Goal: Transaction & Acquisition: Purchase product/service

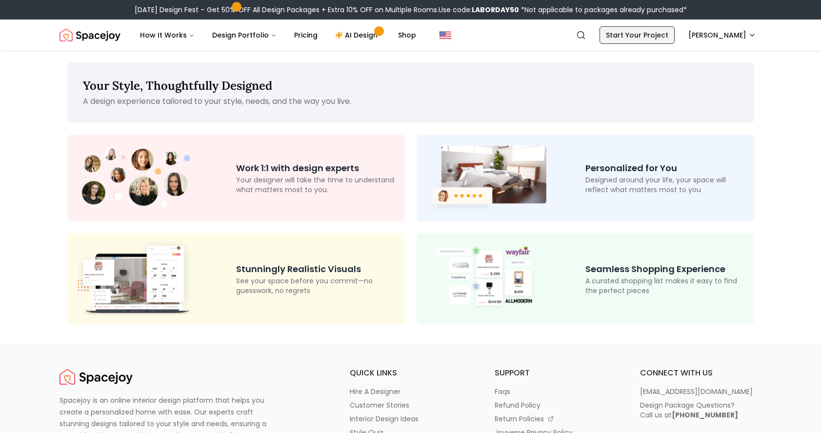
click at [651, 38] on link "Start Your Project" at bounding box center [637, 35] width 75 height 18
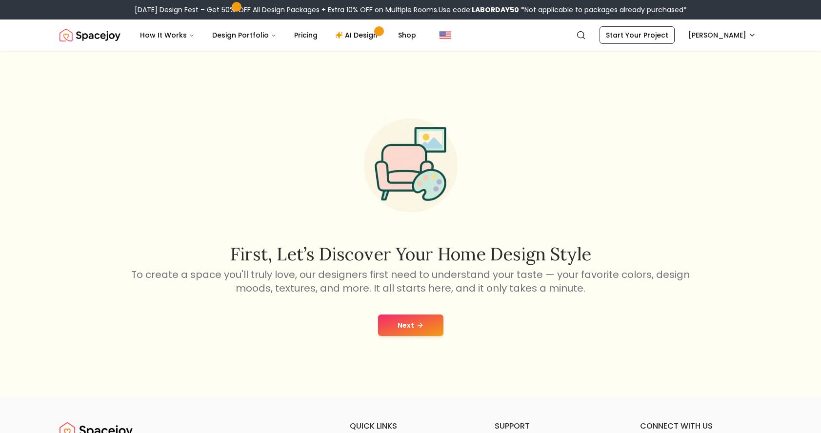
click at [416, 320] on button "Next" at bounding box center [410, 325] width 65 height 21
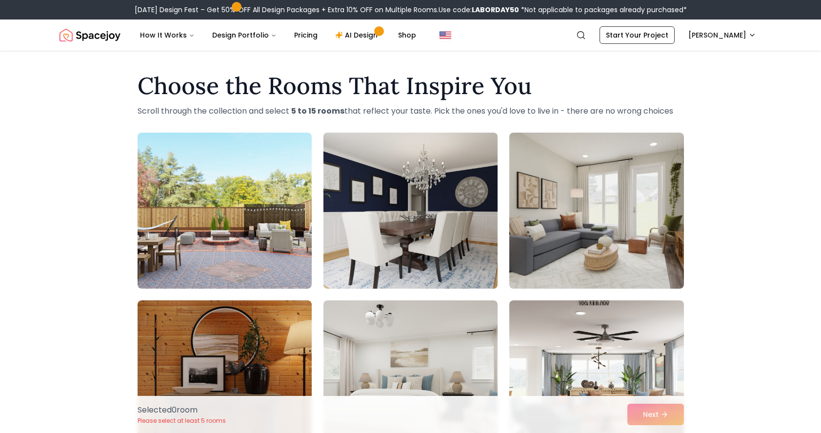
click at [360, 241] on img at bounding box center [410, 211] width 183 height 164
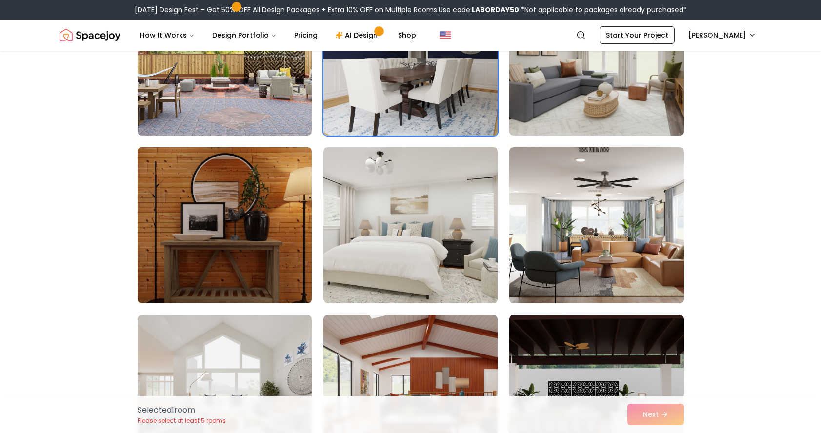
scroll to position [157, 0]
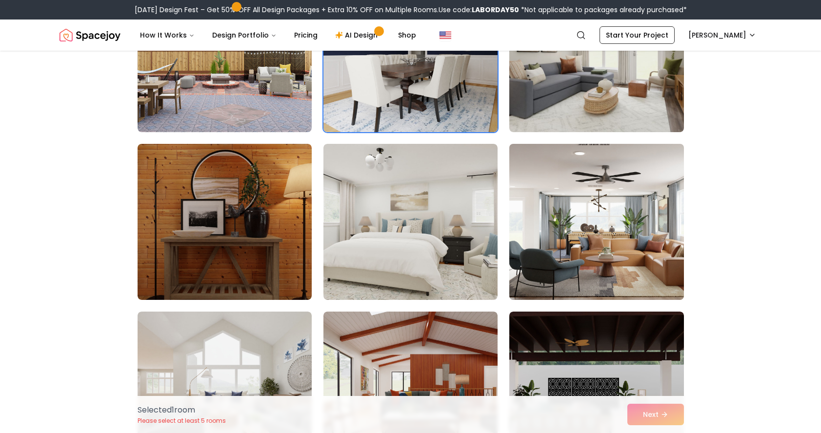
click at [672, 229] on img at bounding box center [596, 222] width 183 height 164
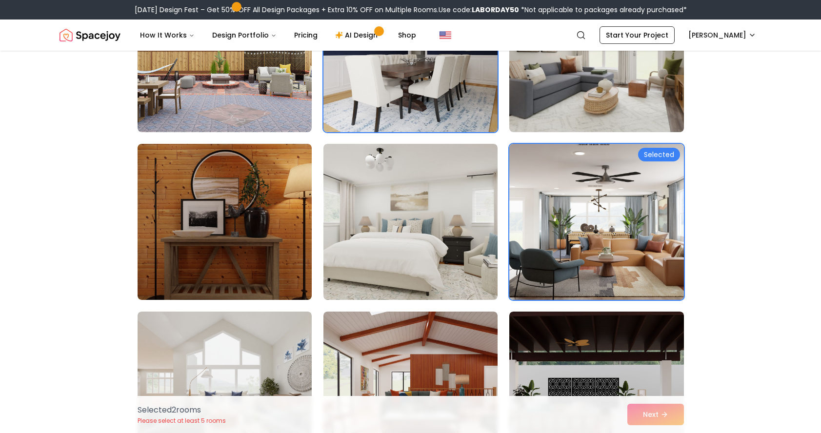
click at [670, 234] on img at bounding box center [596, 222] width 183 height 164
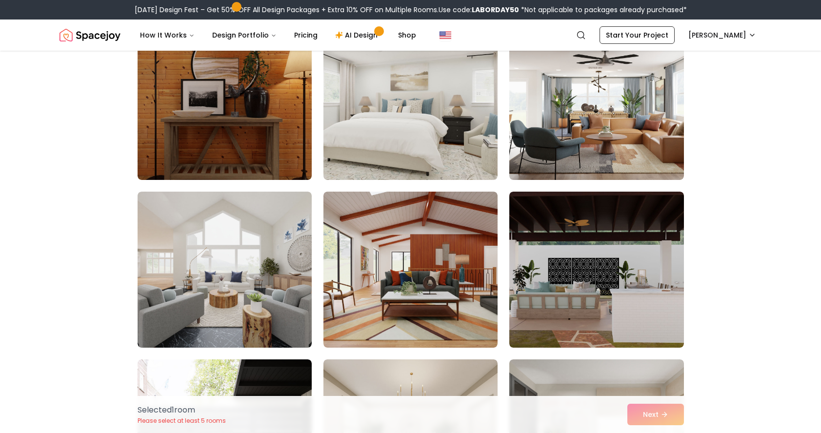
scroll to position [276, 0]
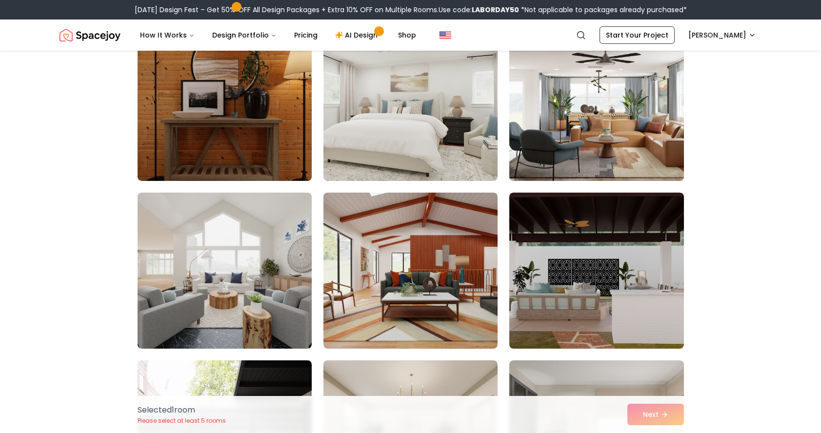
click at [651, 150] on img at bounding box center [596, 103] width 183 height 164
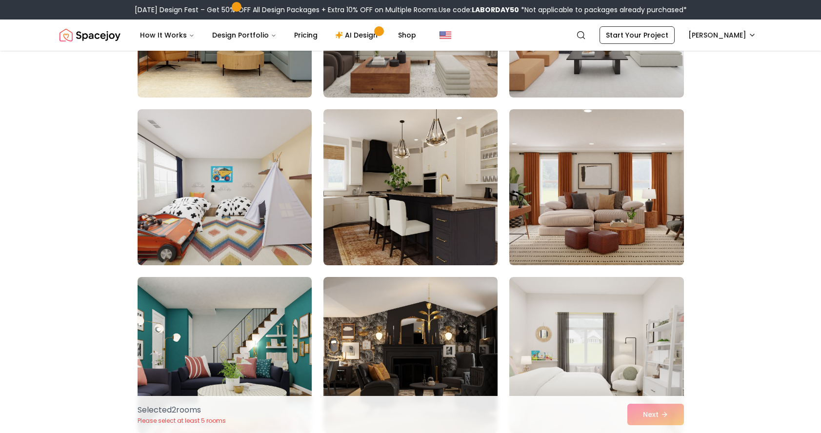
scroll to position [1873, 0]
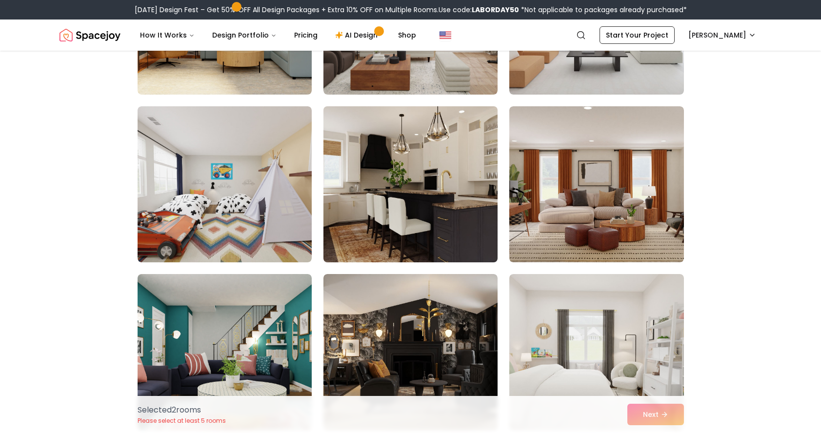
click at [361, 225] on img at bounding box center [410, 184] width 183 height 164
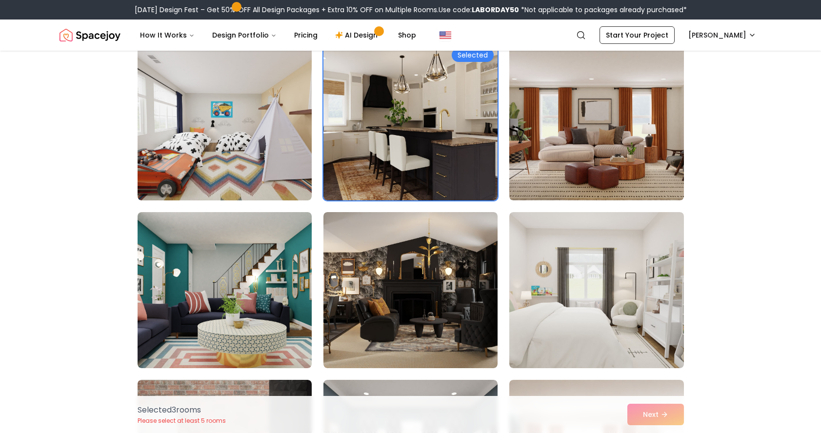
scroll to position [1936, 0]
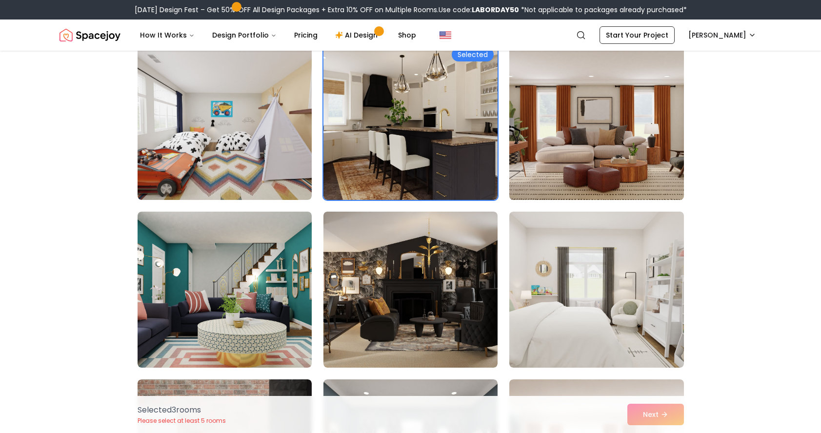
click at [553, 149] on img at bounding box center [596, 122] width 183 height 164
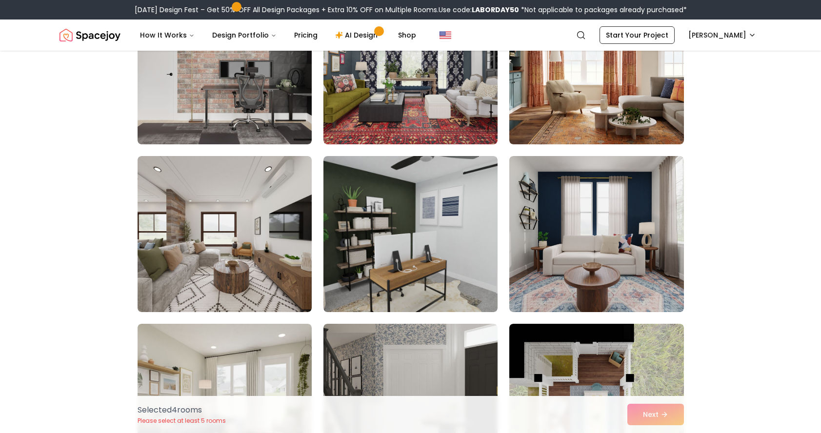
scroll to position [2328, 0]
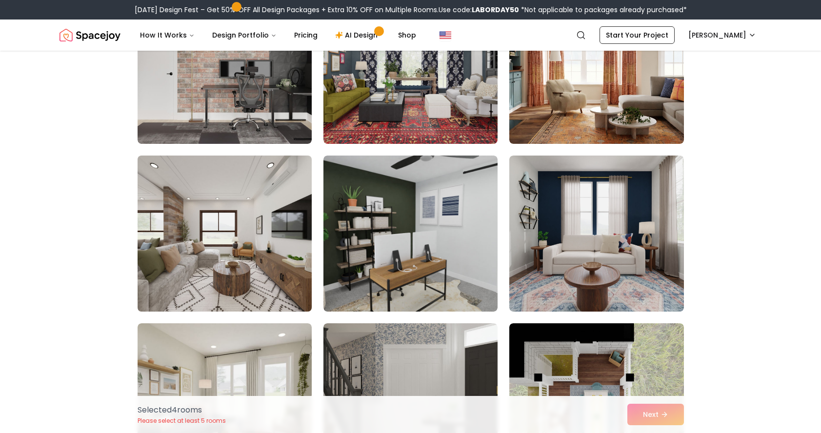
click at [153, 240] on img at bounding box center [224, 234] width 183 height 164
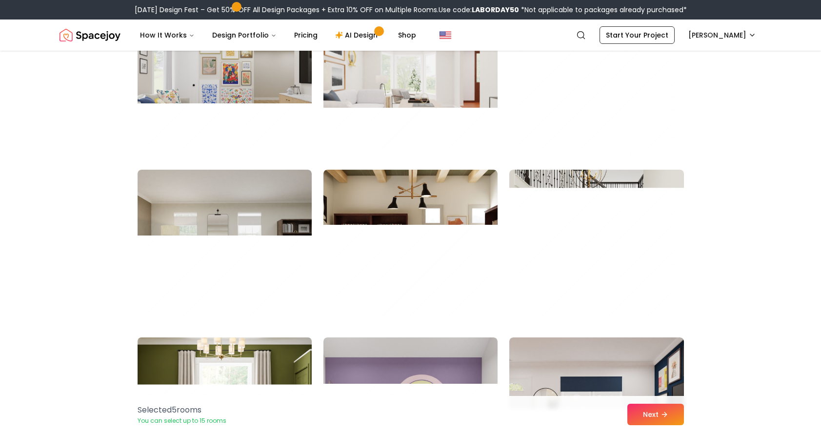
scroll to position [4831, 0]
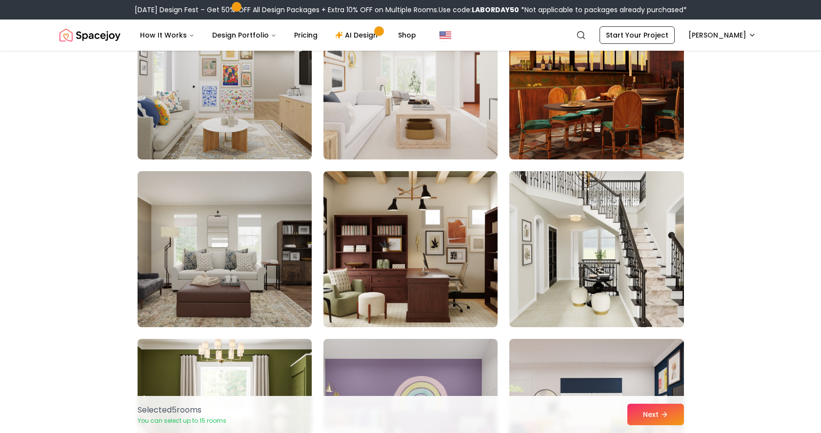
click at [616, 198] on img at bounding box center [596, 249] width 183 height 164
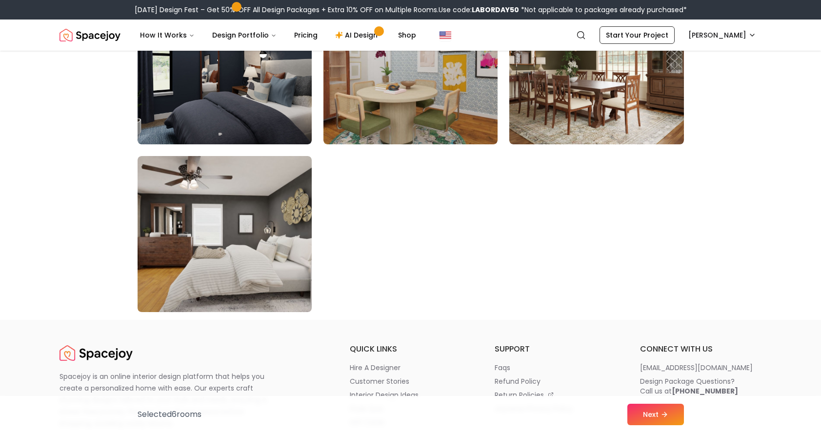
scroll to position [5523, 0]
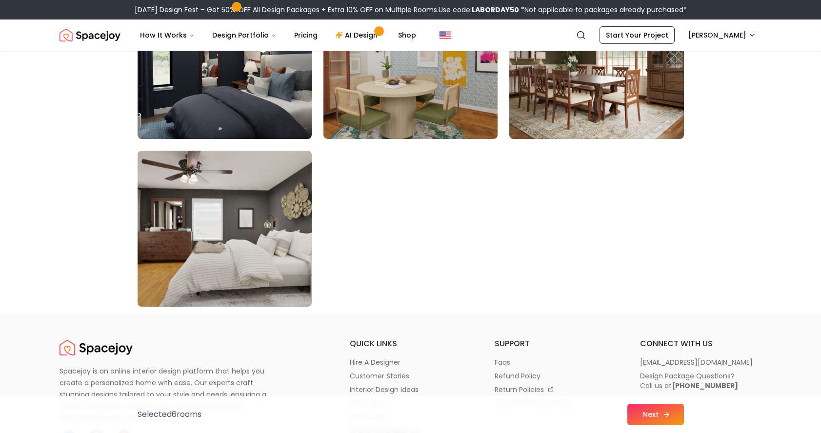
click at [639, 416] on button "Next" at bounding box center [656, 414] width 57 height 21
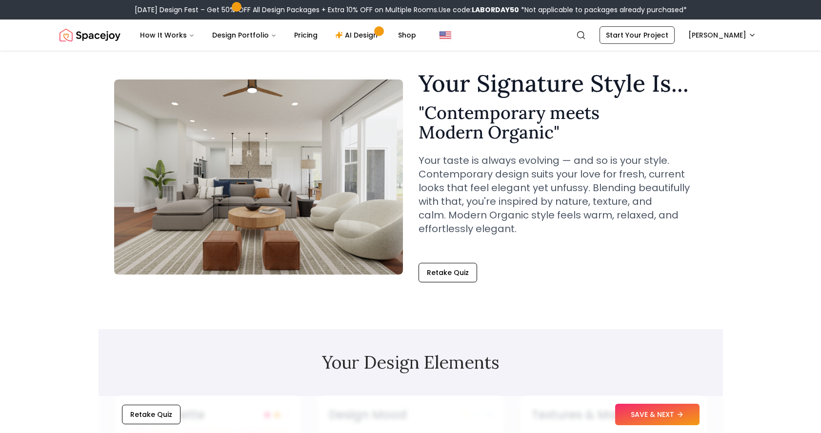
scroll to position [23, 0]
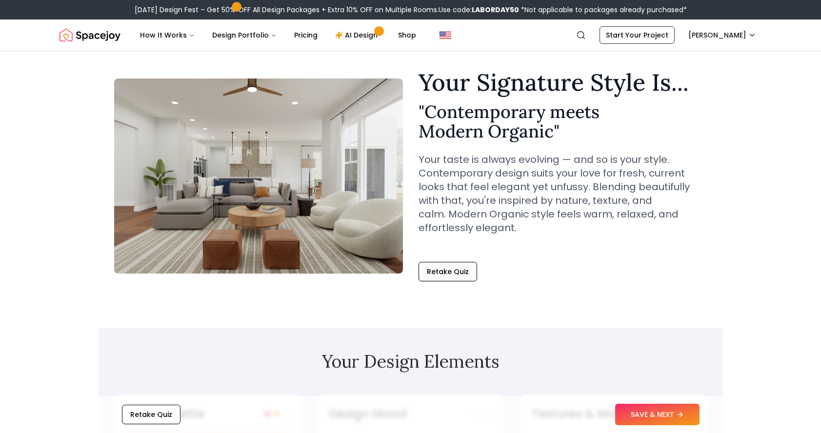
click at [460, 274] on button "Retake Quiz" at bounding box center [448, 272] width 59 height 20
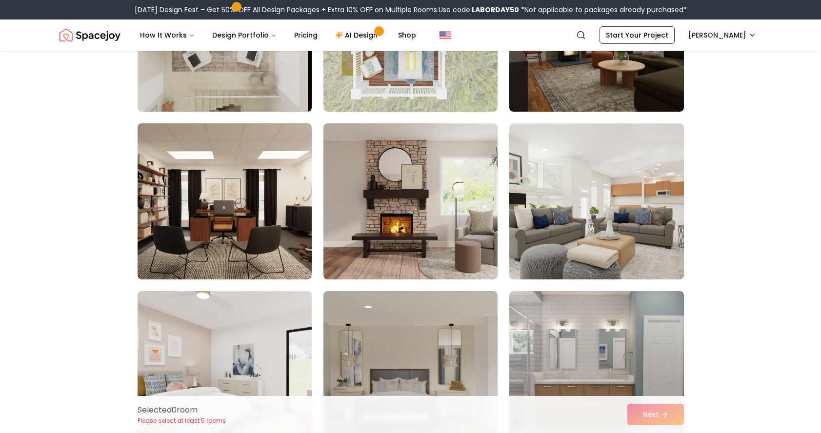
scroll to position [346, 0]
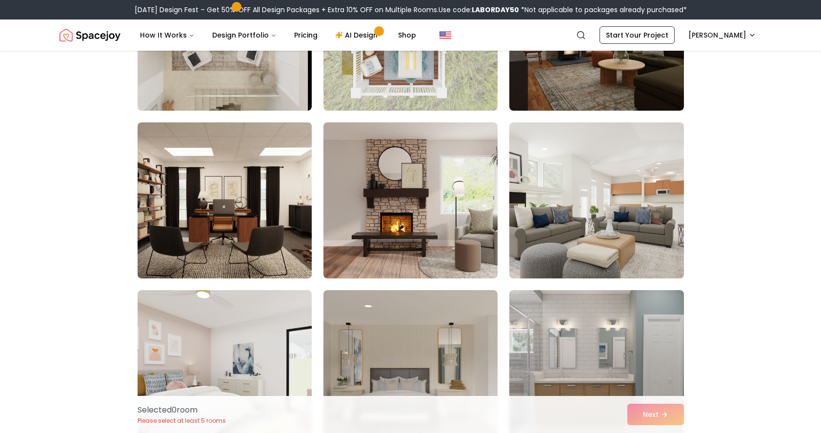
click at [161, 248] on img at bounding box center [224, 201] width 183 height 164
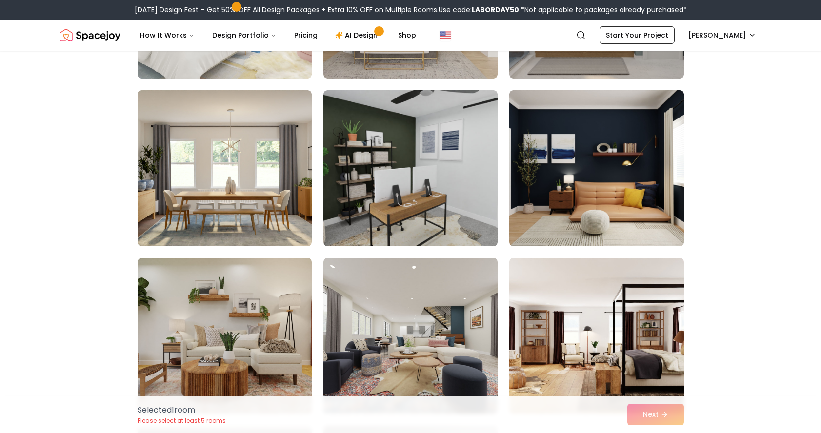
scroll to position [715, 0]
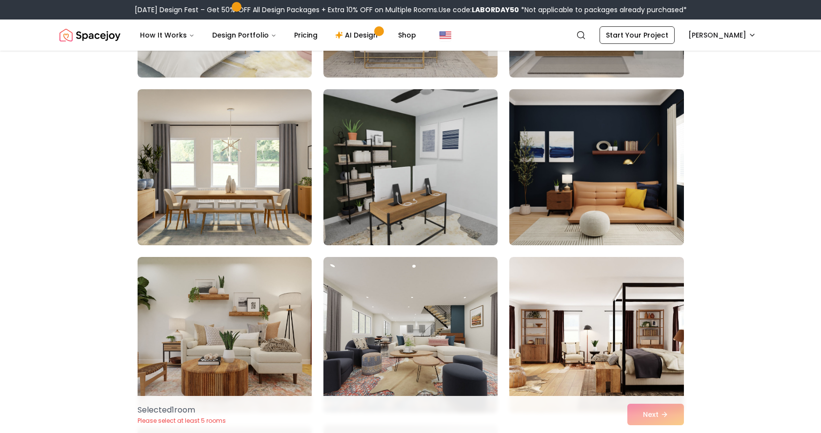
click at [596, 169] on img at bounding box center [596, 167] width 183 height 164
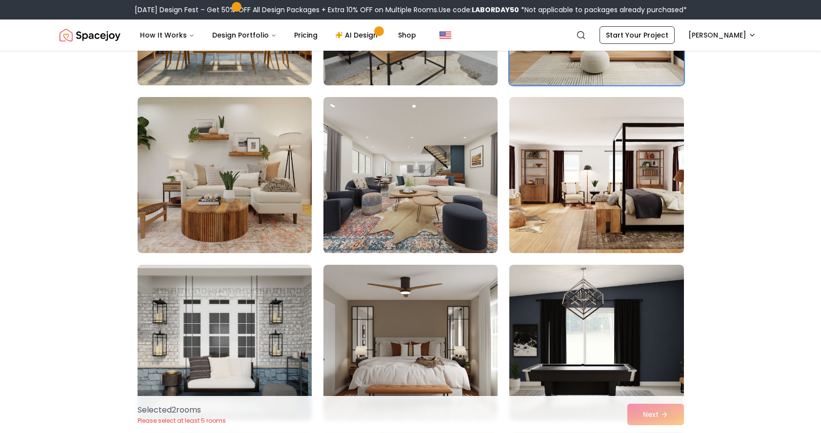
scroll to position [876, 0]
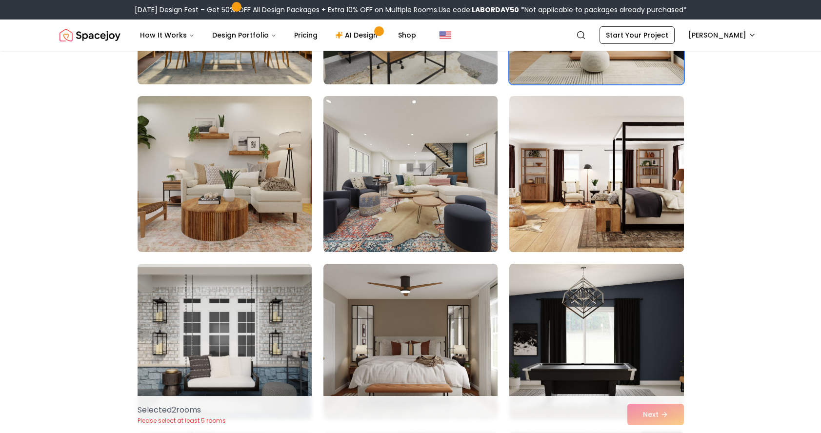
click at [453, 224] on img at bounding box center [410, 174] width 183 height 164
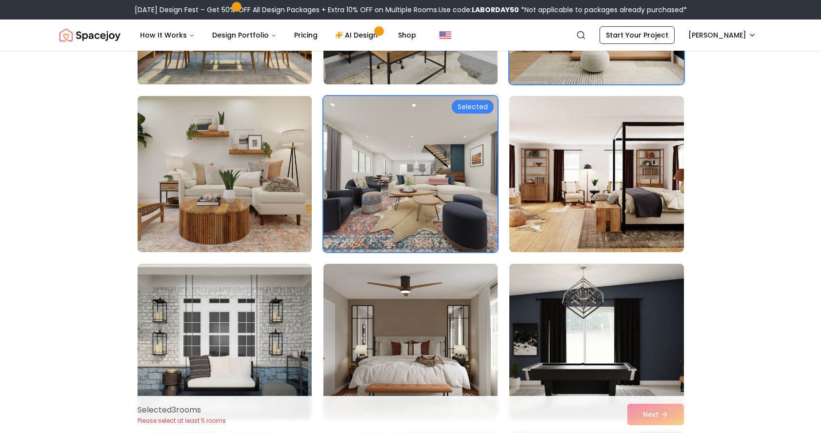
click at [230, 231] on img at bounding box center [224, 174] width 183 height 164
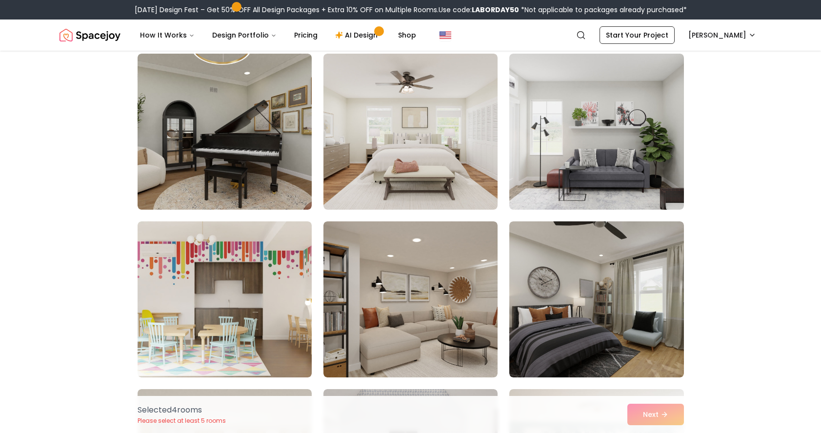
scroll to position [2263, 0]
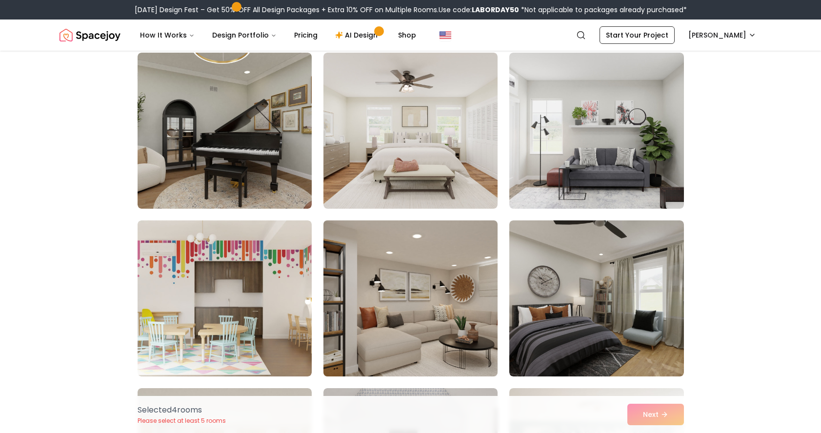
click at [343, 282] on img at bounding box center [410, 299] width 183 height 164
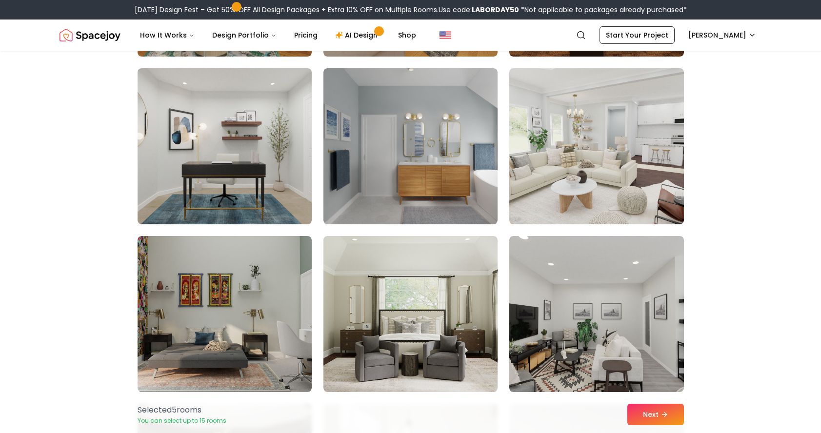
scroll to position [3088, 0]
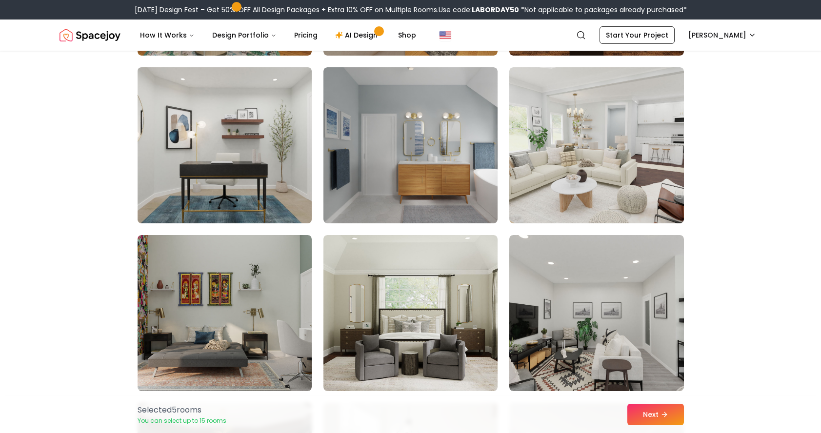
click at [184, 185] on img at bounding box center [224, 145] width 183 height 164
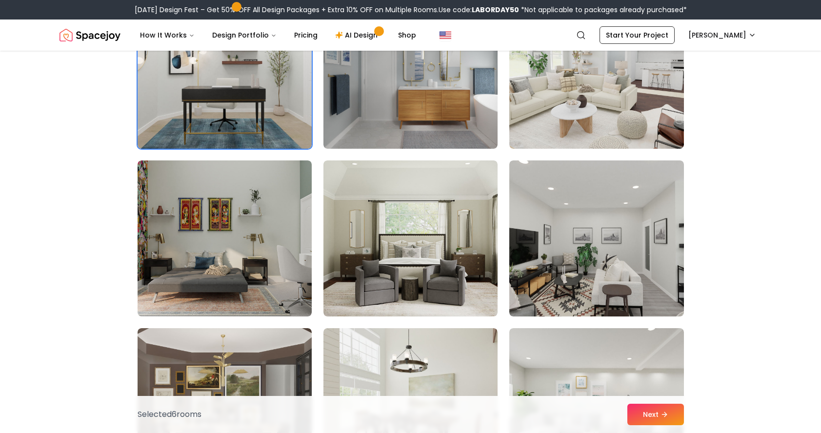
scroll to position [3228, 0]
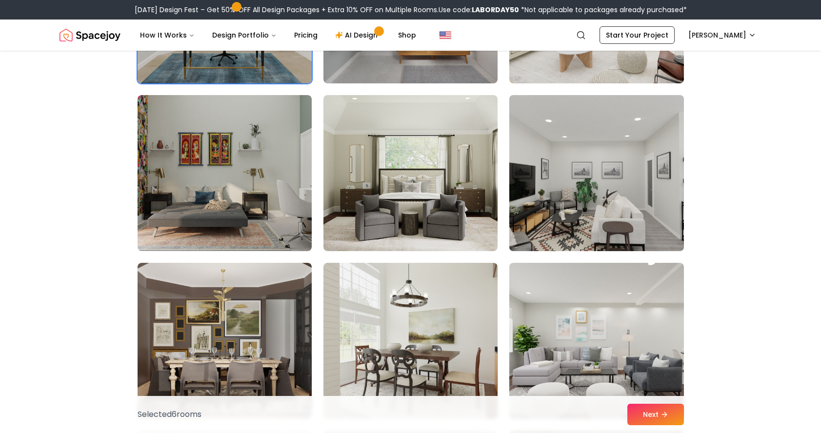
click at [598, 136] on img at bounding box center [596, 173] width 183 height 164
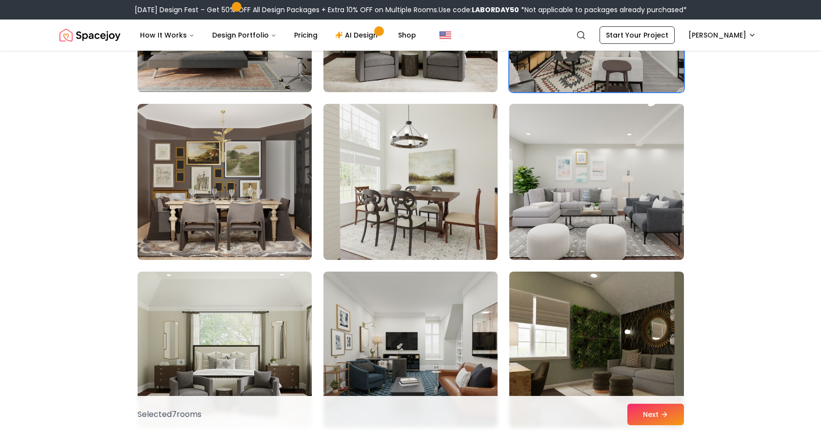
scroll to position [3388, 0]
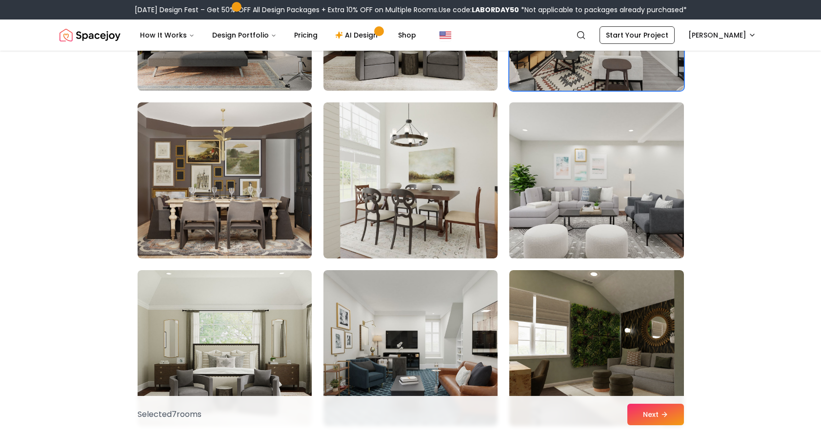
click at [658, 189] on img at bounding box center [596, 181] width 183 height 164
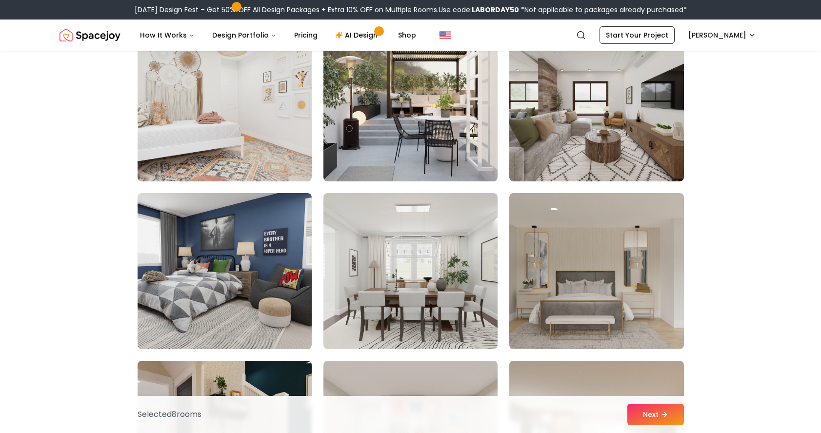
scroll to position [4473, 0]
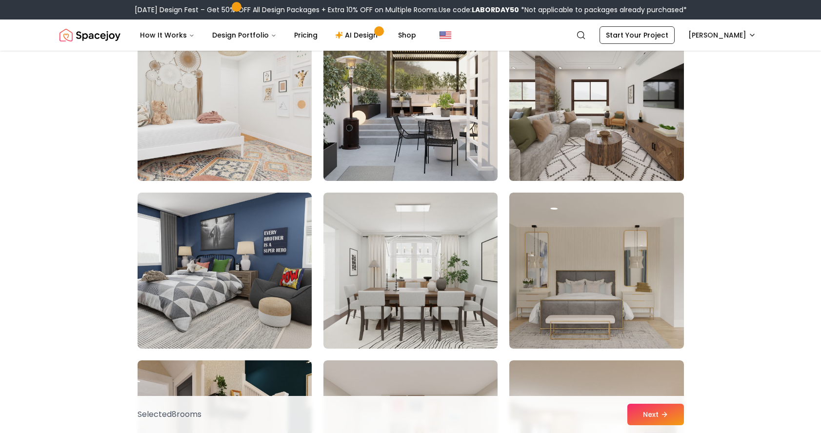
click at [638, 154] on img at bounding box center [596, 103] width 183 height 164
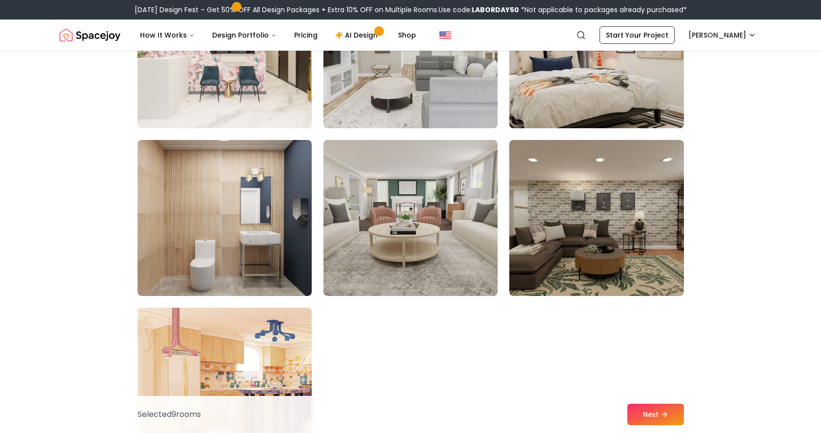
scroll to position [5383, 0]
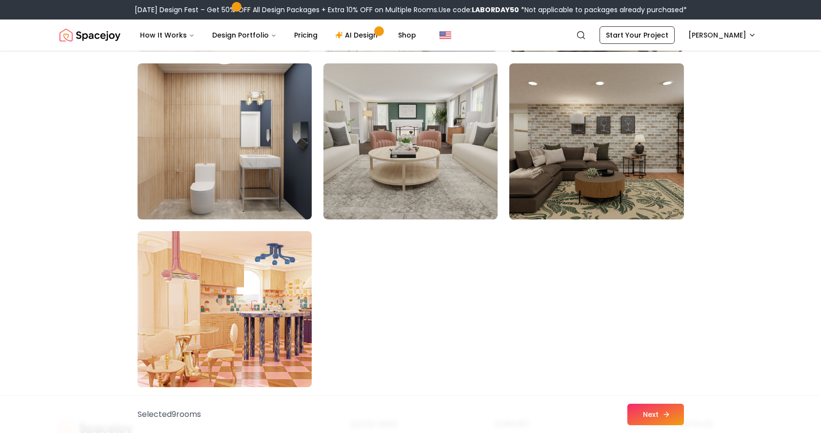
click at [665, 406] on button "Next" at bounding box center [656, 414] width 57 height 21
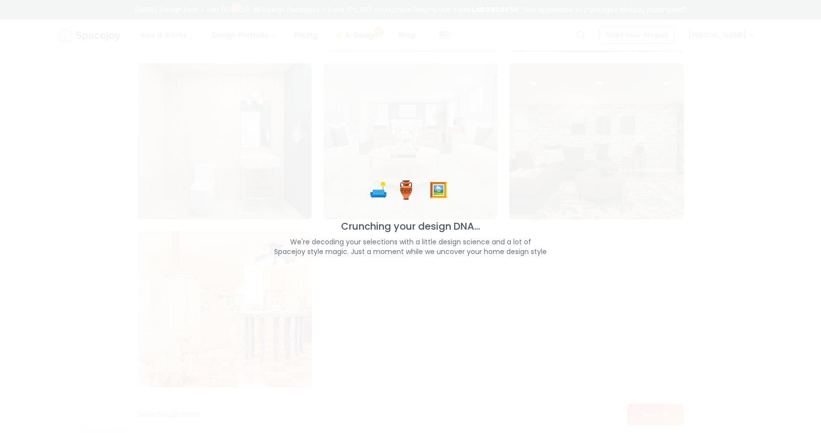
scroll to position [5442, 0]
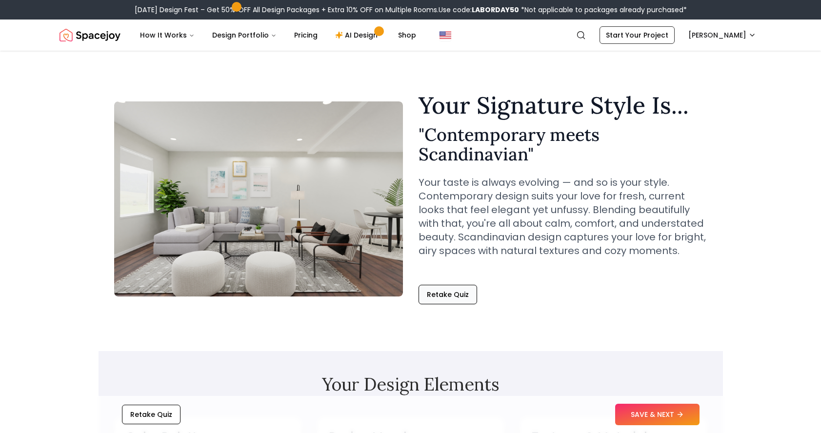
click at [458, 292] on button "Retake Quiz" at bounding box center [448, 295] width 59 height 20
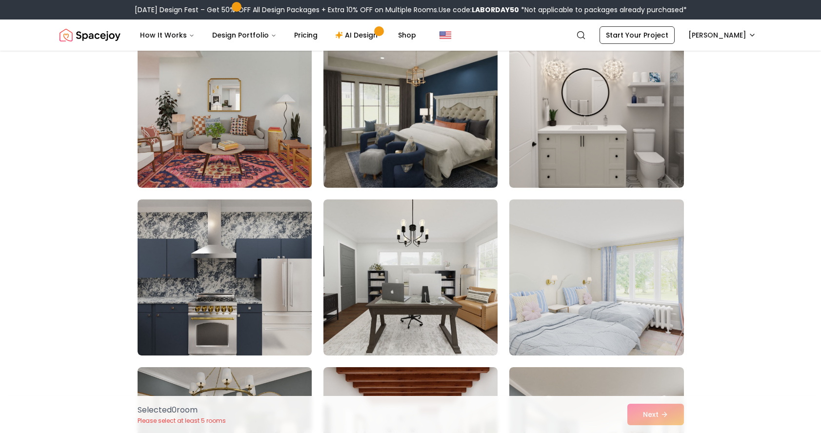
scroll to position [780, 0]
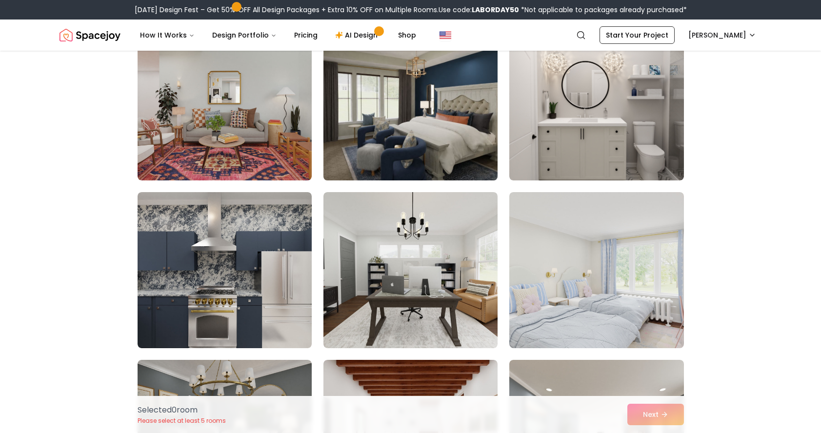
click at [377, 127] on img at bounding box center [410, 102] width 183 height 164
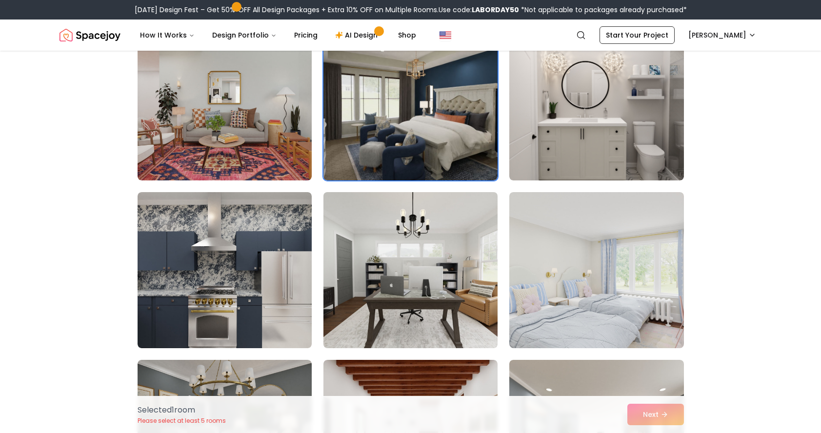
click at [377, 239] on img at bounding box center [410, 270] width 183 height 164
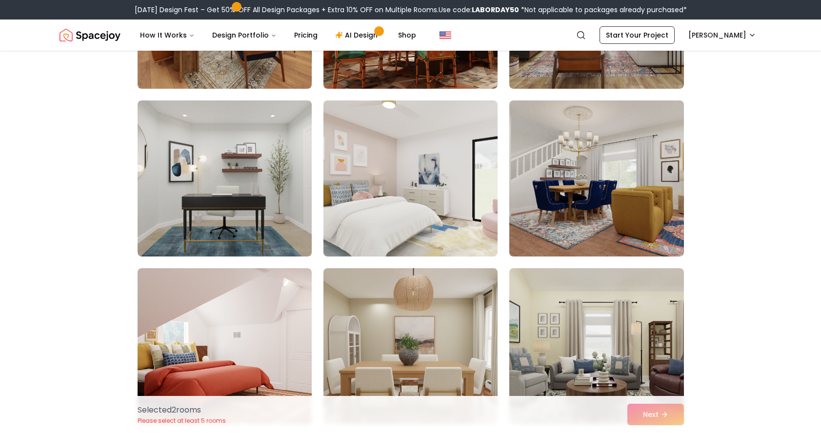
scroll to position [2888, 0]
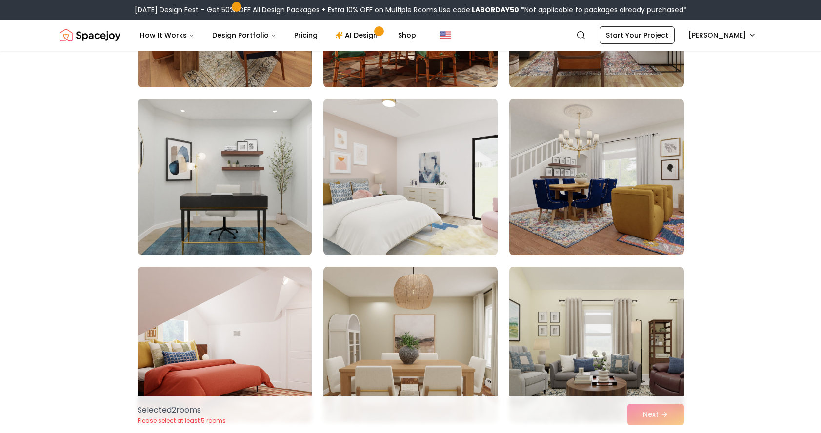
click at [160, 182] on img at bounding box center [224, 177] width 183 height 164
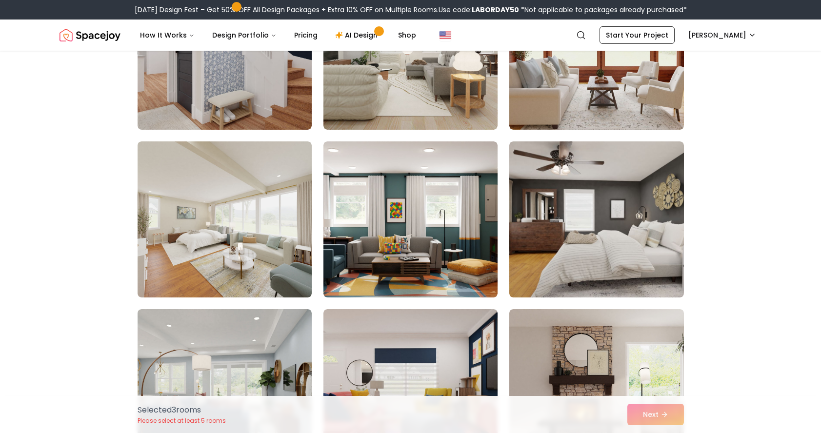
scroll to position [3521, 0]
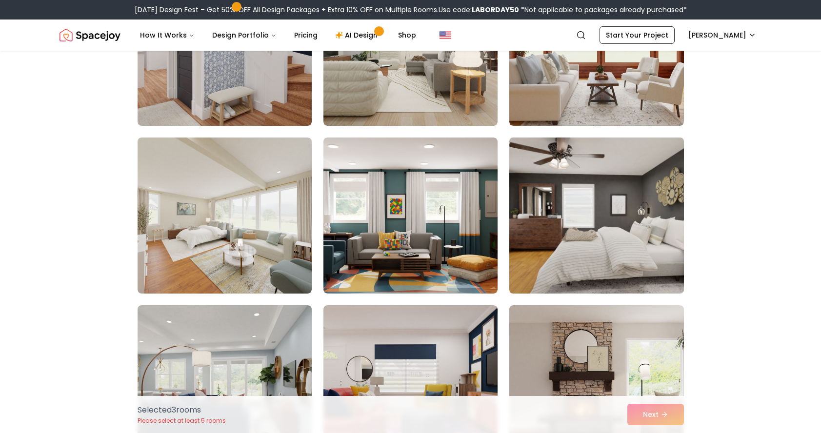
click at [546, 191] on img at bounding box center [596, 216] width 183 height 164
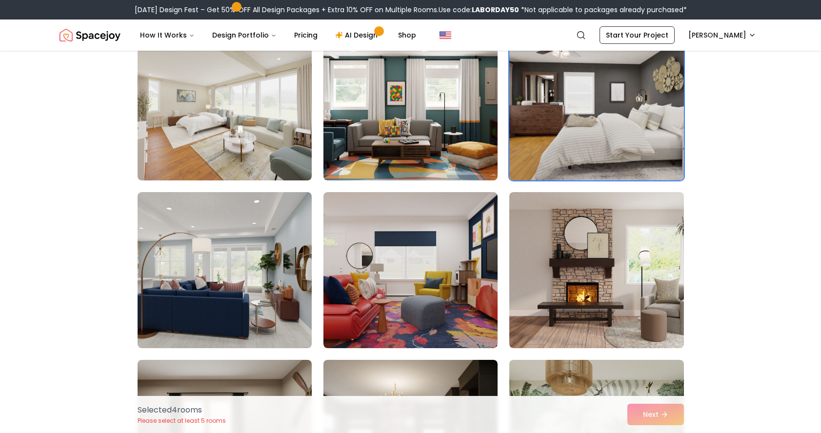
scroll to position [3637, 0]
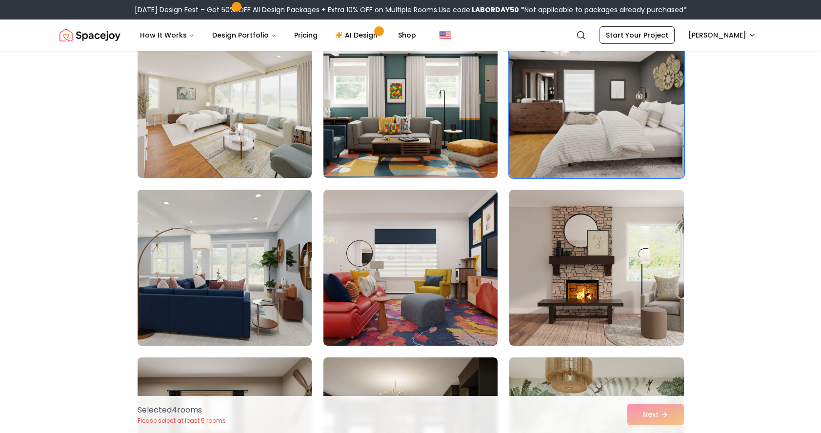
click at [146, 250] on img at bounding box center [224, 268] width 183 height 164
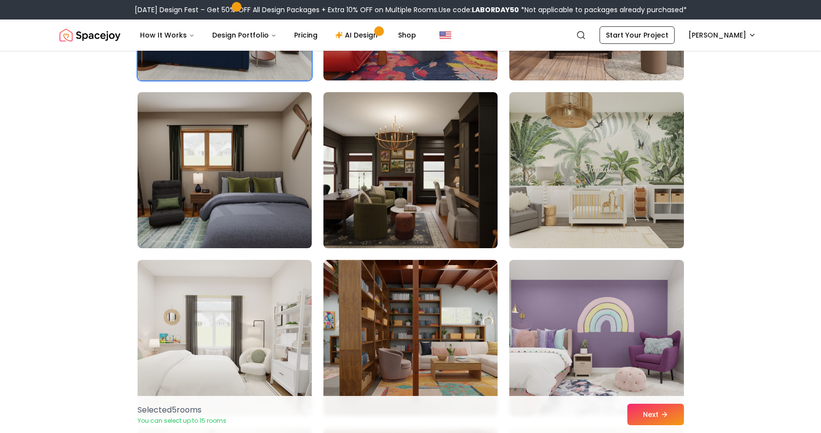
scroll to position [3903, 0]
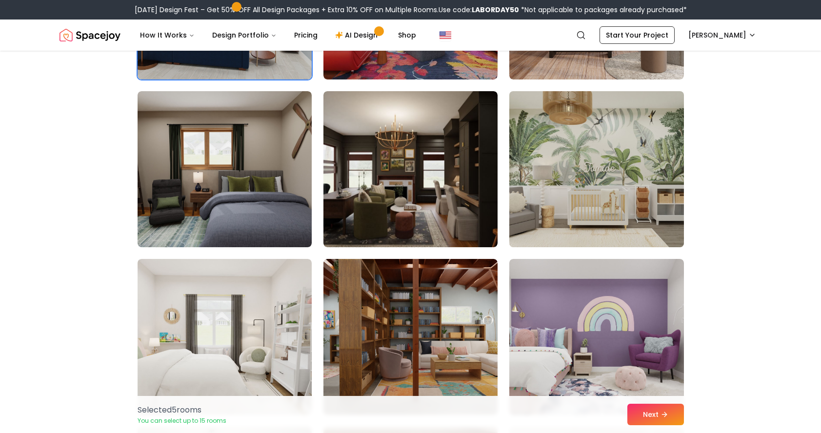
click at [597, 177] on img at bounding box center [596, 169] width 183 height 164
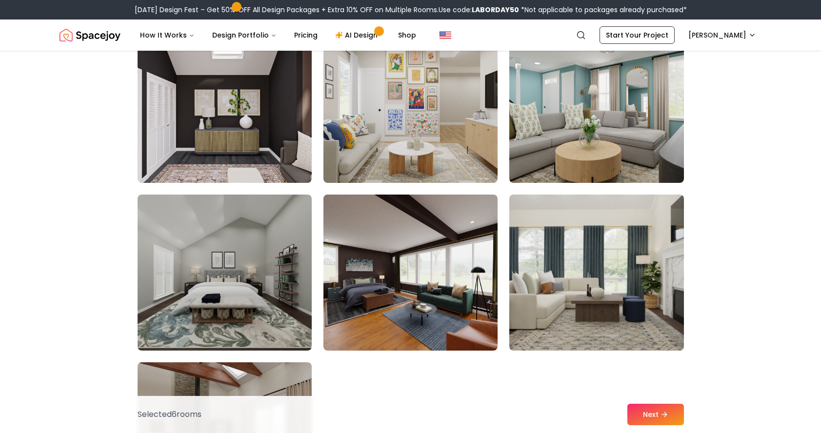
scroll to position [5312, 0]
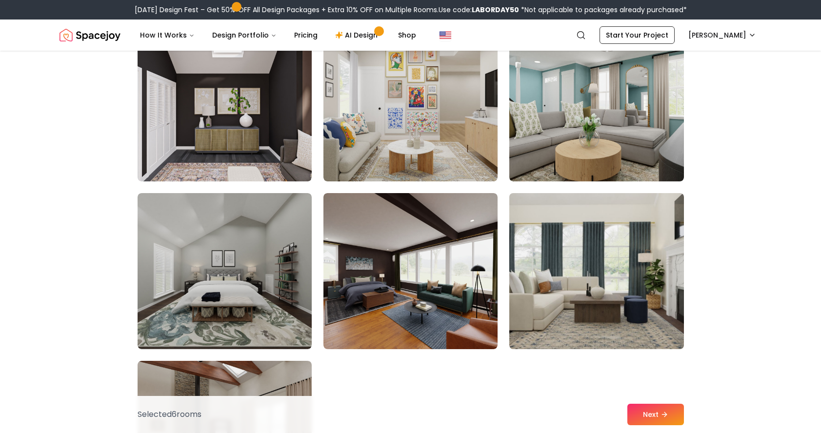
click at [565, 268] on img at bounding box center [596, 271] width 183 height 164
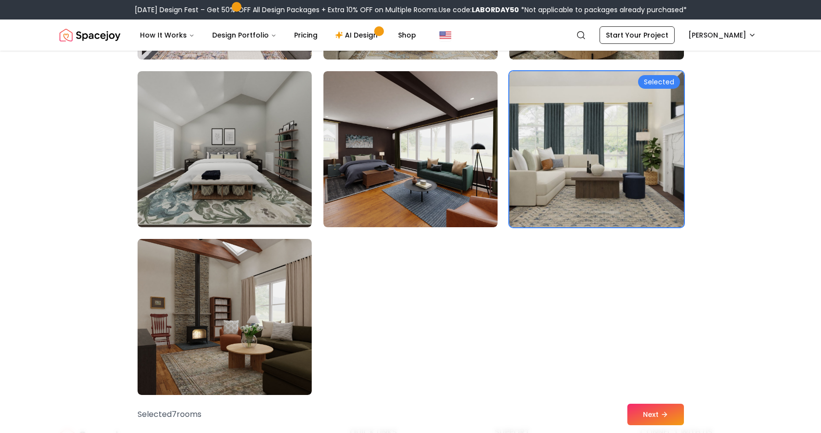
scroll to position [5436, 0]
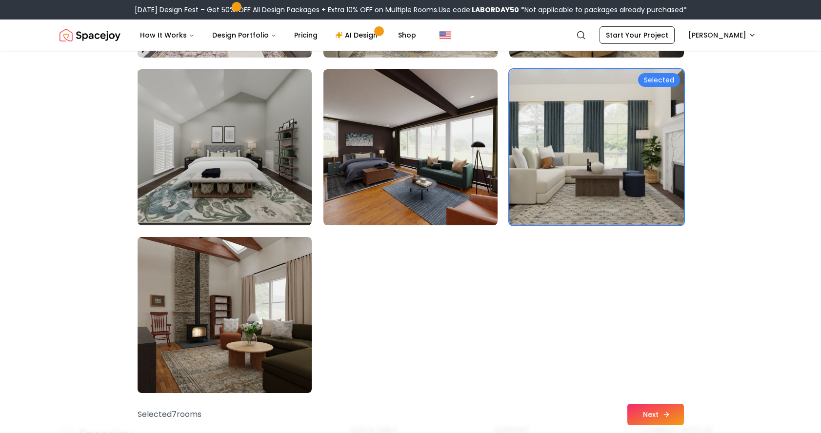
click at [642, 416] on button "Next" at bounding box center [656, 414] width 57 height 21
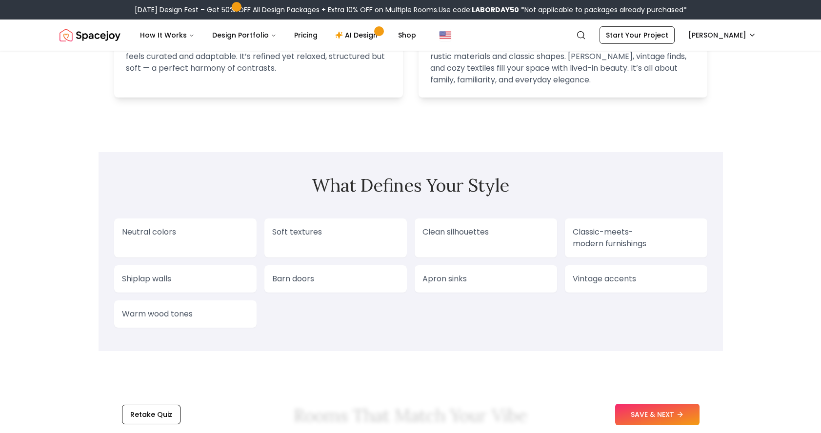
scroll to position [696, 0]
click at [587, 235] on p "Classic-meets-modern furnishings" at bounding box center [636, 236] width 127 height 23
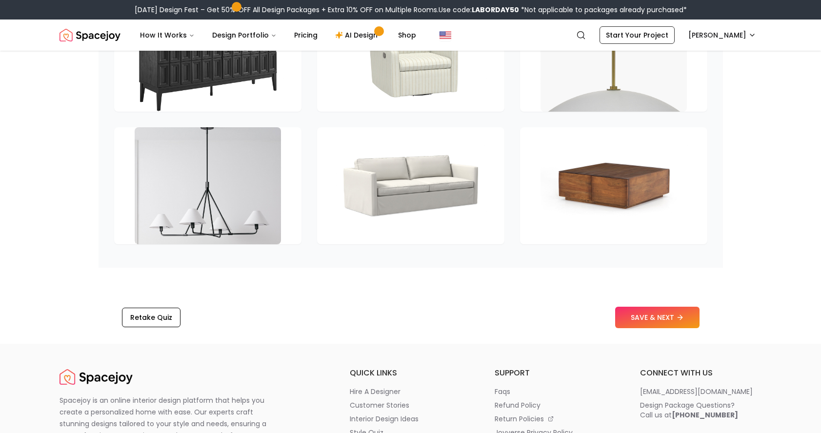
scroll to position [1429, 0]
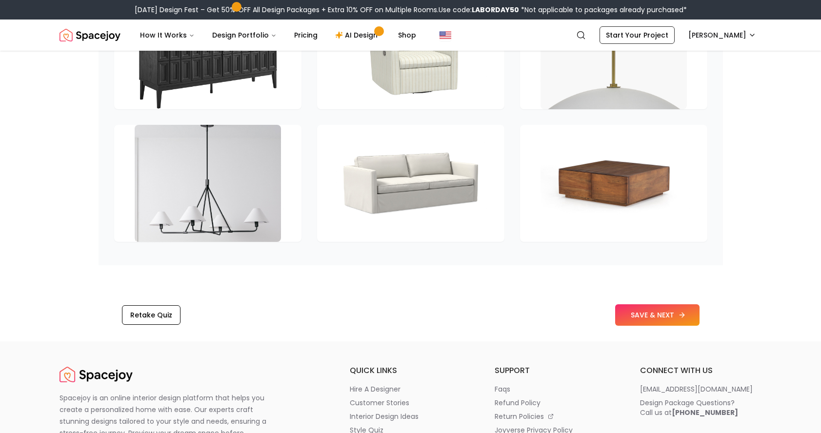
click at [685, 315] on icon at bounding box center [682, 315] width 8 height 8
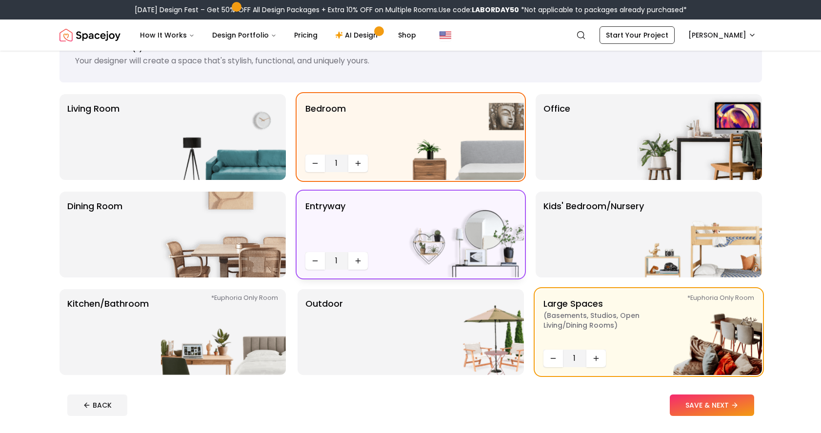
scroll to position [40, 0]
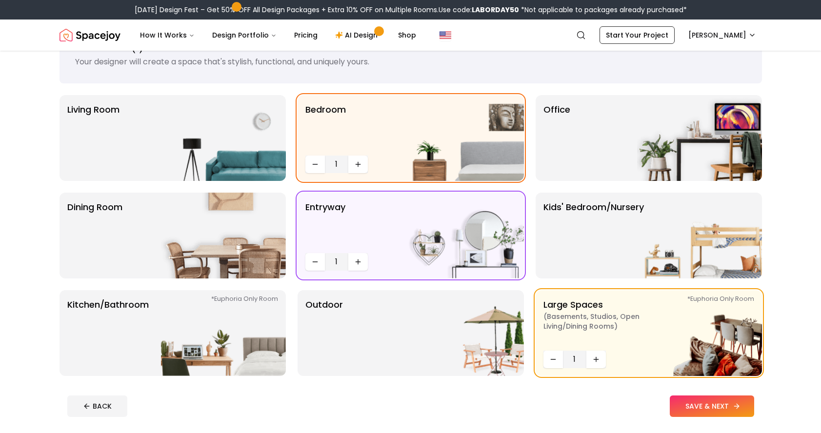
click at [697, 404] on button "SAVE & NEXT" at bounding box center [712, 406] width 84 height 21
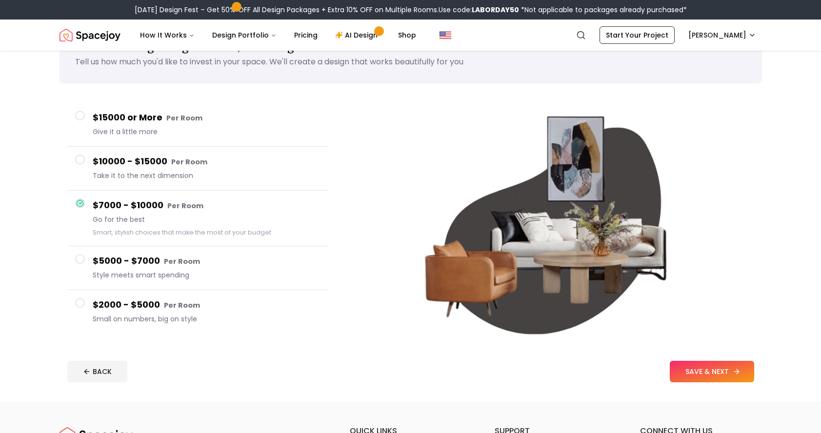
click at [683, 373] on button "SAVE & NEXT" at bounding box center [712, 371] width 84 height 21
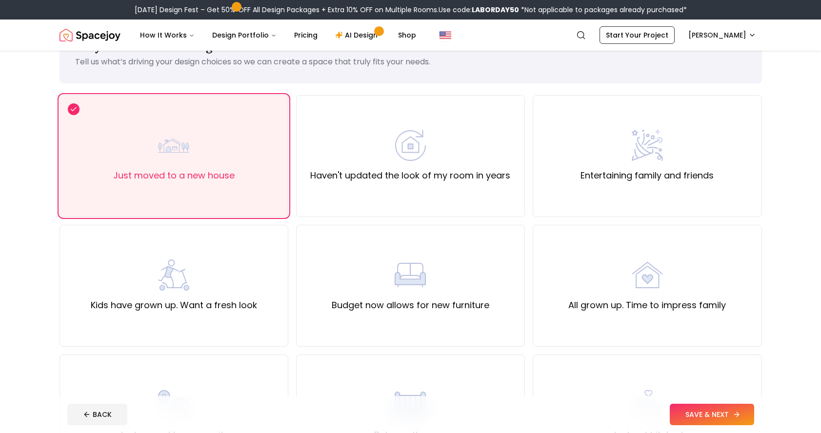
click at [700, 408] on button "SAVE & NEXT" at bounding box center [712, 414] width 84 height 21
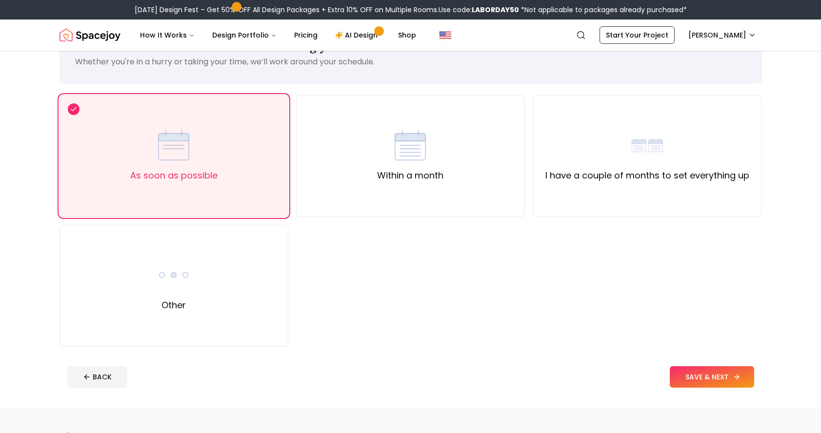
click at [696, 372] on button "SAVE & NEXT" at bounding box center [712, 377] width 84 height 21
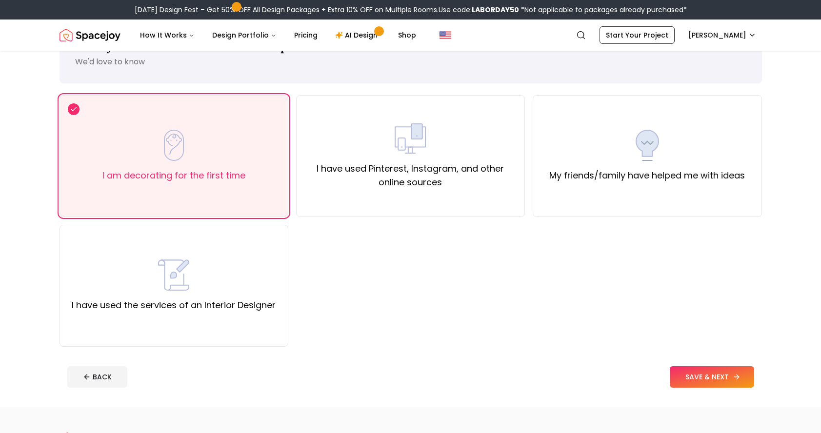
click at [698, 376] on button "SAVE & NEXT" at bounding box center [712, 377] width 84 height 21
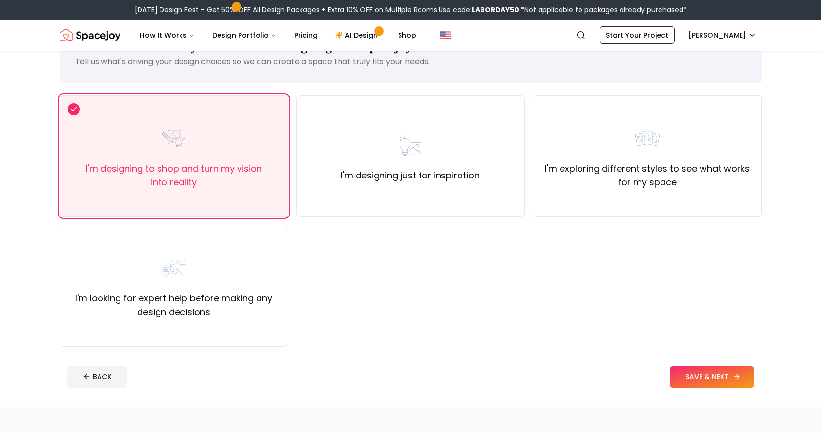
click at [698, 376] on button "SAVE & NEXT" at bounding box center [712, 377] width 84 height 21
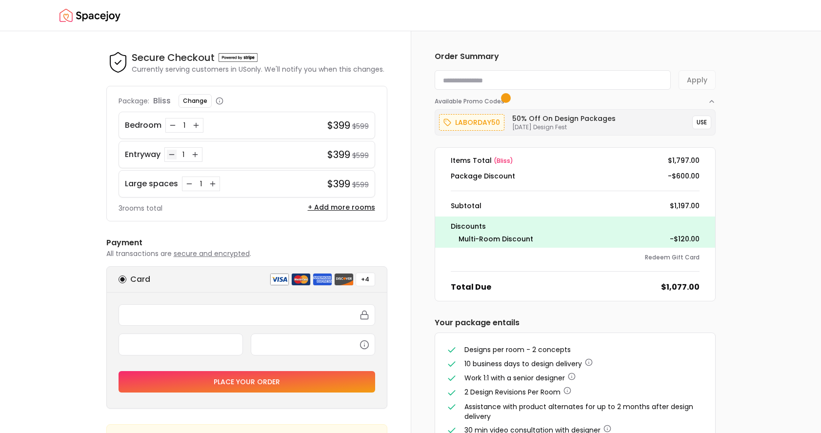
click at [172, 155] on icon "Decrease quantity for Entryway" at bounding box center [171, 155] width 4 height 0
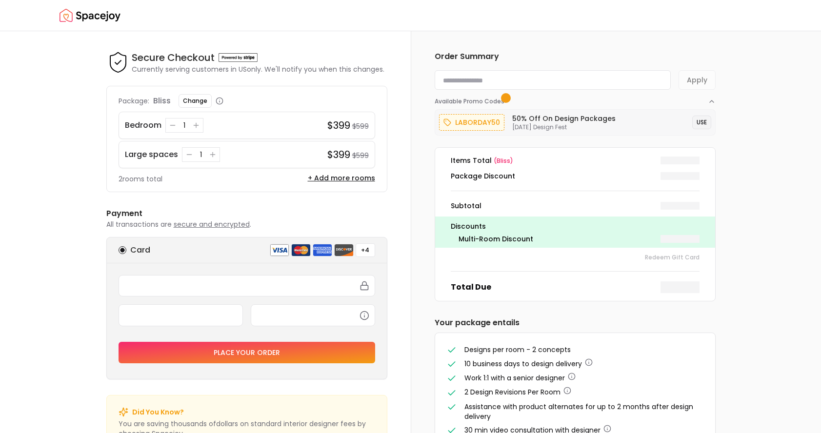
click at [706, 118] on button "USE" at bounding box center [702, 123] width 19 height 14
click at [173, 126] on icon "Decrease quantity for Bedroom" at bounding box center [173, 126] width 8 height 8
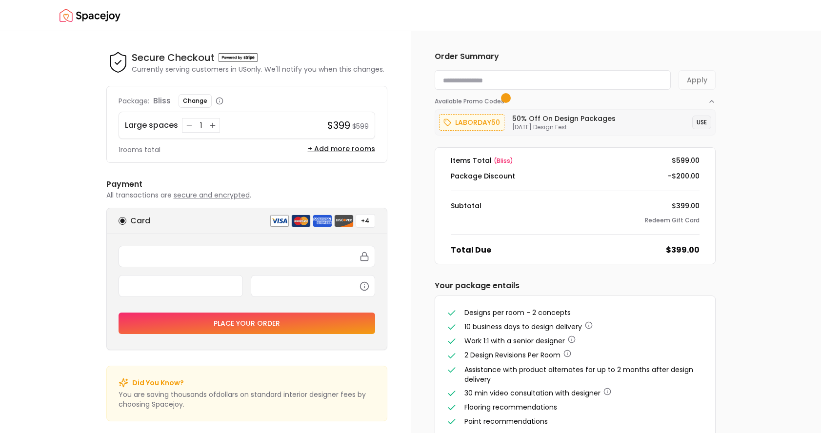
click at [710, 121] on button "USE" at bounding box center [702, 123] width 19 height 14
